Goal: Transaction & Acquisition: Purchase product/service

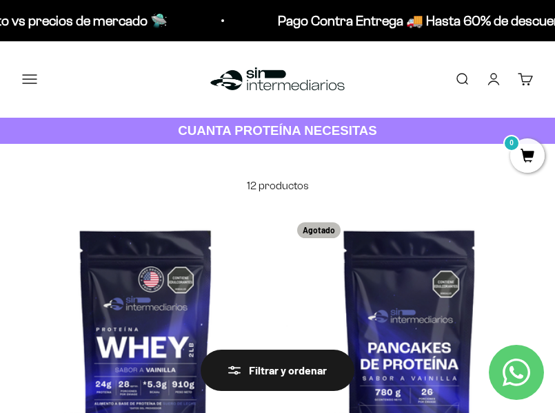
click at [462, 76] on link "Buscar" at bounding box center [461, 79] width 15 height 15
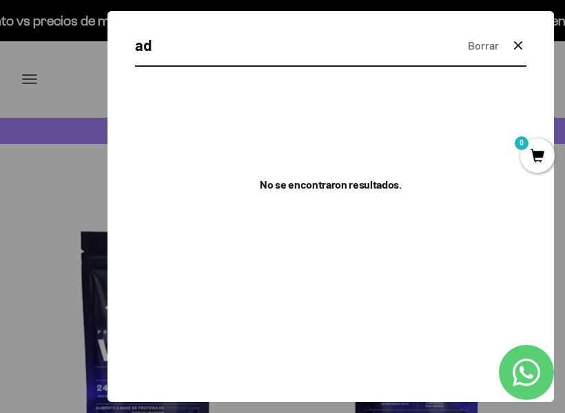
type input "a"
type input "n"
type input "m"
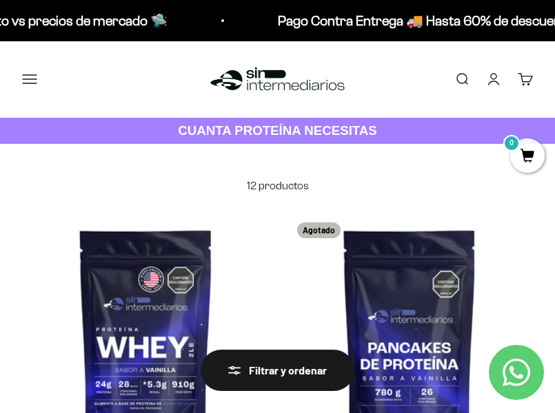
click at [285, 83] on img at bounding box center [277, 80] width 141 height 30
